Goal: Use online tool/utility: Utilize a website feature to perform a specific function

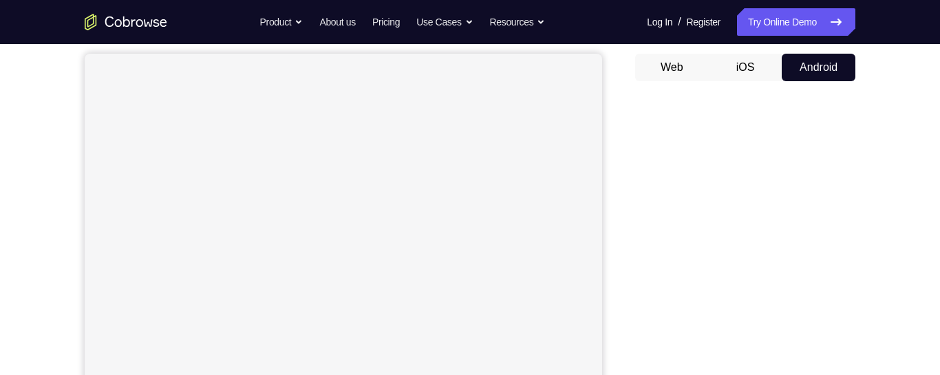
scroll to position [102, 0]
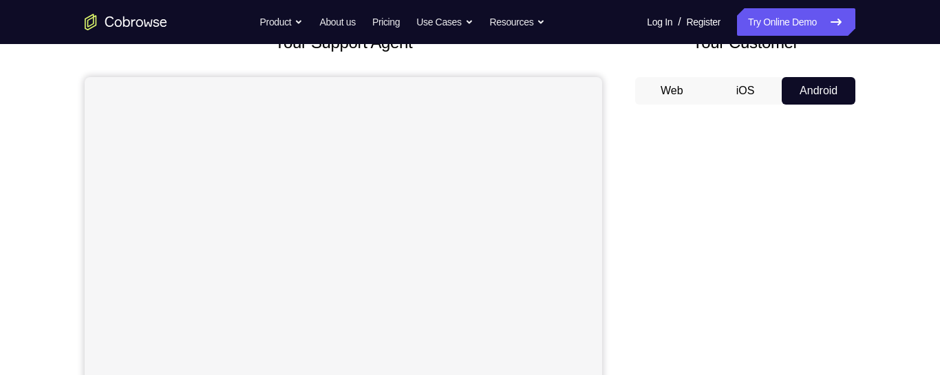
click at [815, 92] on button "Android" at bounding box center [819, 91] width 74 height 28
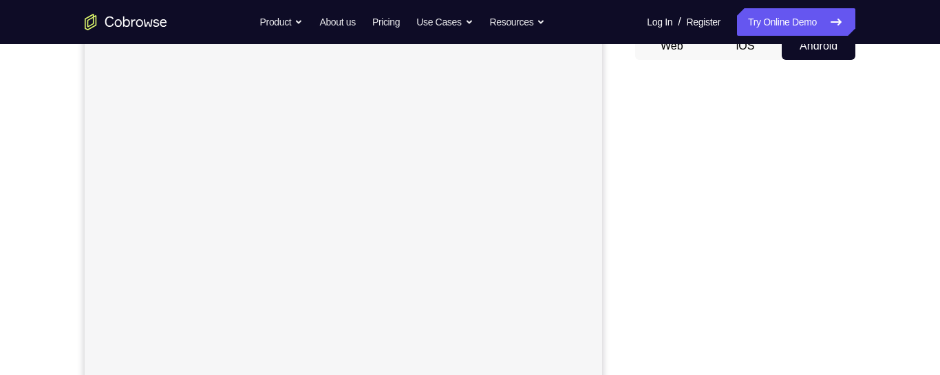
scroll to position [142, 0]
click at [744, 53] on button "iOS" at bounding box center [746, 51] width 74 height 28
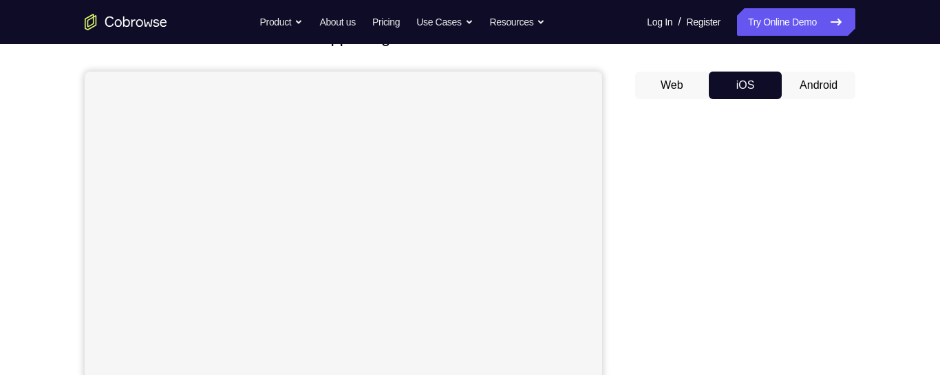
scroll to position [97, 0]
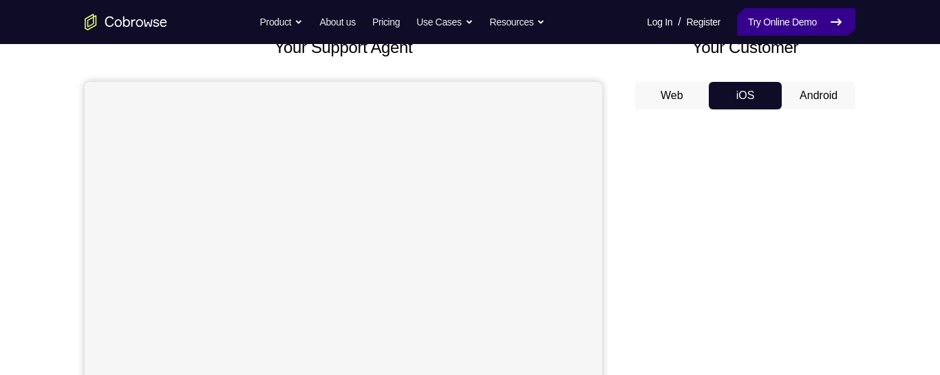
click at [799, 25] on link "Try Online Demo" at bounding box center [796, 22] width 118 height 28
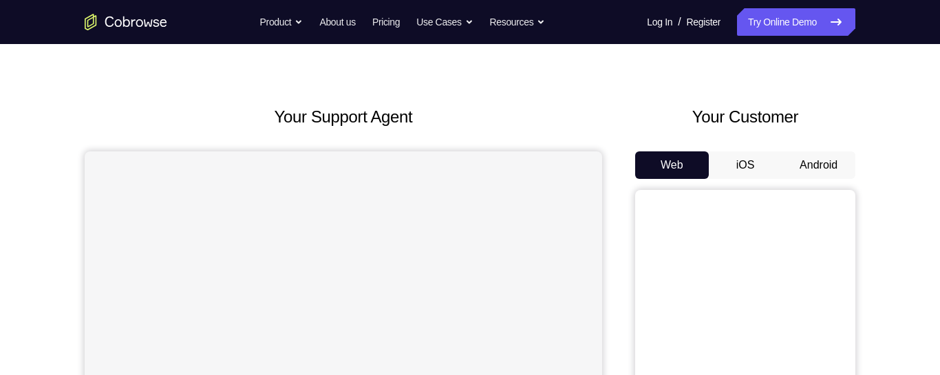
scroll to position [23, 0]
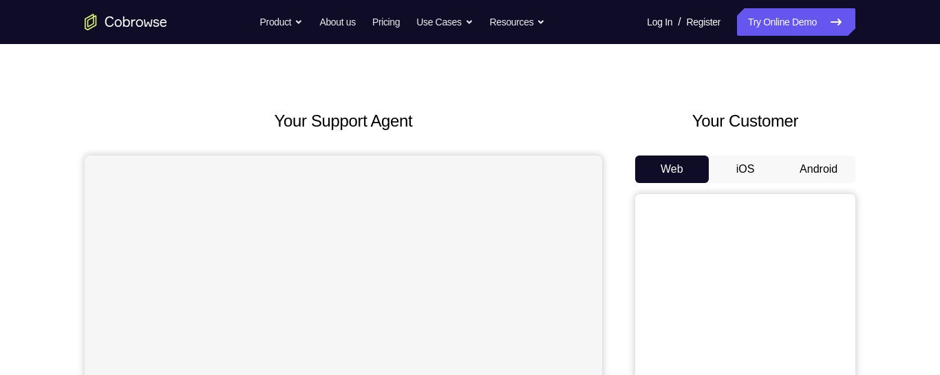
click at [819, 168] on button "Android" at bounding box center [819, 169] width 74 height 28
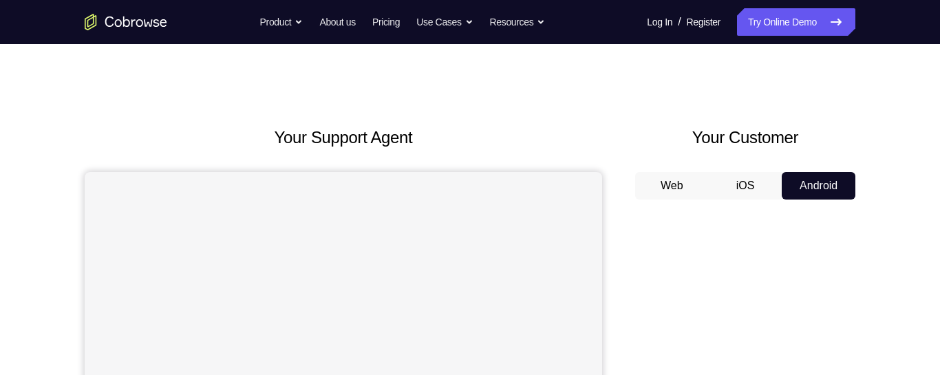
scroll to position [0, 0]
